Goal: Download file/media

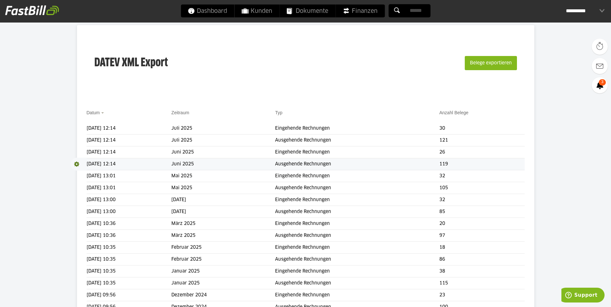
scroll to position [129, 0]
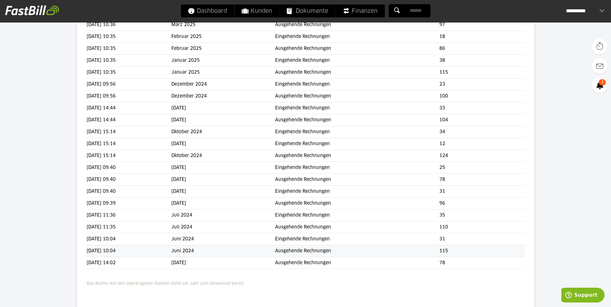
scroll to position [323, 0]
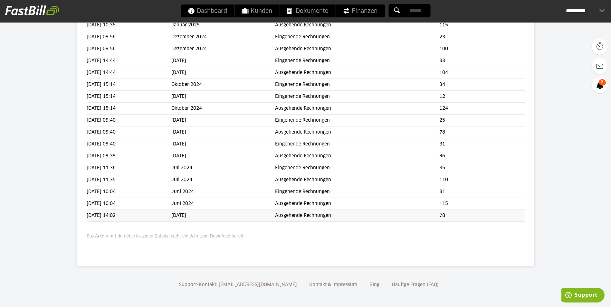
click at [172, 217] on td "[DATE] 14:02" at bounding box center [129, 216] width 85 height 12
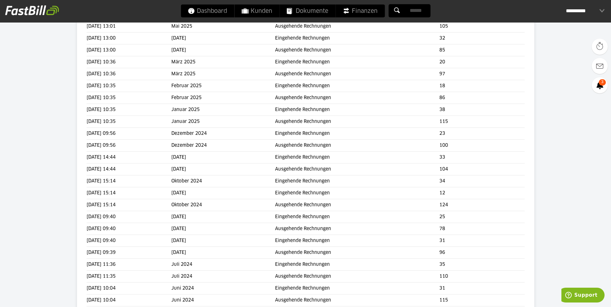
scroll to position [33, 0]
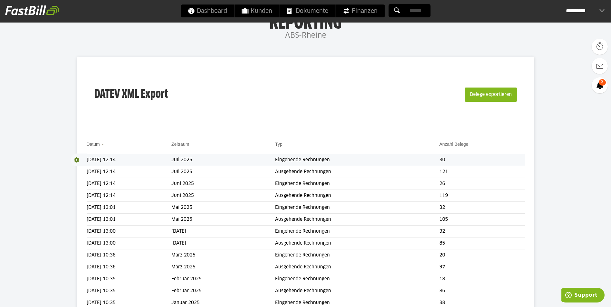
click at [78, 157] on span at bounding box center [79, 160] width 16 height 13
click at [78, 171] on link "Download" at bounding box center [88, 168] width 34 height 7
drag, startPoint x: 93, startPoint y: 94, endPoint x: 200, endPoint y: 88, distance: 107.5
click at [200, 88] on div "DATEV XML Export Belege exportieren" at bounding box center [306, 98] width 438 height 65
drag, startPoint x: 200, startPoint y: 88, endPoint x: 185, endPoint y: 97, distance: 17.6
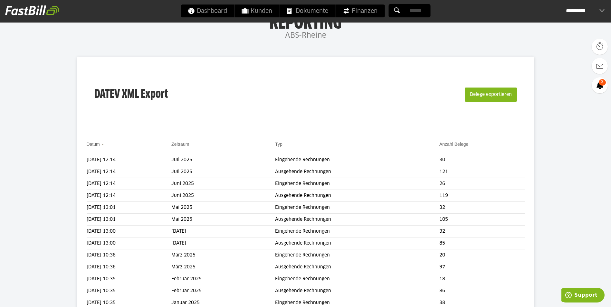
click at [188, 96] on div "DATEV XML Export Belege exportieren" at bounding box center [306, 98] width 438 height 65
drag, startPoint x: 173, startPoint y: 96, endPoint x: 86, endPoint y: 99, distance: 87.0
click at [86, 99] on div "DATEV XML Export Belege exportieren Datum Zeitraum Typ Anzahl Belege Download […" at bounding box center [306, 306] width 458 height 499
drag, startPoint x: 86, startPoint y: 99, endPoint x: 206, endPoint y: 123, distance: 122.3
click at [206, 124] on div "DATEV XML Export Belege exportieren" at bounding box center [306, 98] width 438 height 65
